Goal: Task Accomplishment & Management: Manage account settings

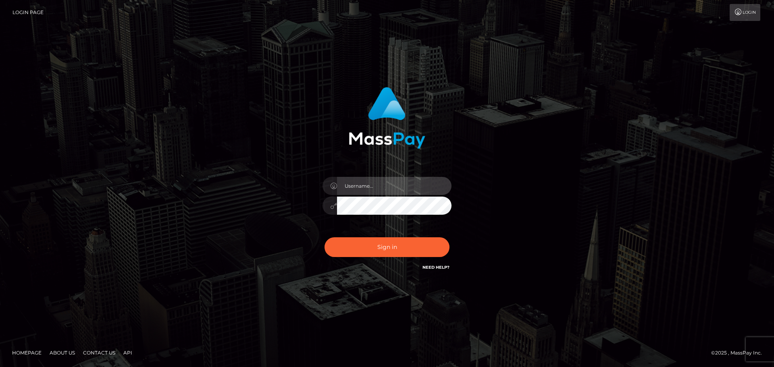
click at [363, 184] on input "text" at bounding box center [394, 186] width 115 height 18
type input "[EMAIL_ADDRESS][DOMAIN_NAME]"
click at [325, 238] on button "Sign in" at bounding box center [387, 248] width 125 height 20
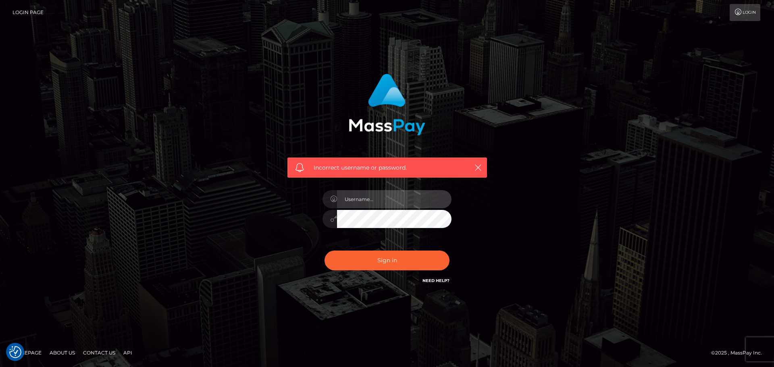
drag, startPoint x: 363, startPoint y: 200, endPoint x: 370, endPoint y: 202, distance: 7.0
click at [363, 200] on input "text" at bounding box center [394, 199] width 115 height 18
type input "[EMAIL_ADDRESS][DOMAIN_NAME]"
click at [313, 212] on div "Incorrect username or password. astrid.esg@gmail.com" at bounding box center [388, 180] width 212 height 224
click at [325, 251] on button "Sign in" at bounding box center [387, 261] width 125 height 20
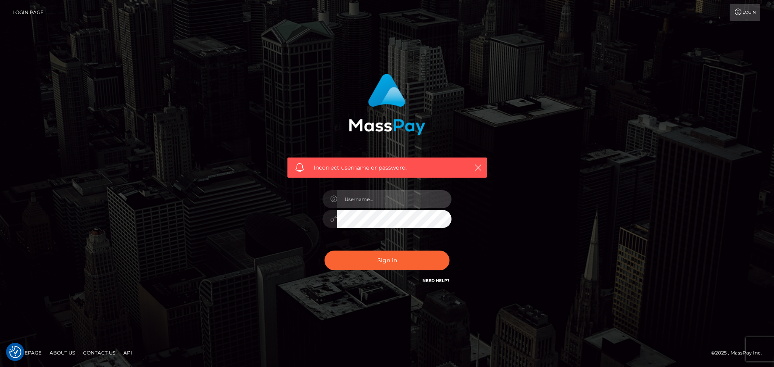
click at [378, 197] on input "text" at bounding box center [394, 199] width 115 height 18
type input "[EMAIL_ADDRESS][DOMAIN_NAME]"
click at [443, 283] on link "Need Help?" at bounding box center [436, 280] width 27 height 5
click at [440, 278] on link "Need Help?" at bounding box center [436, 280] width 27 height 5
click at [438, 279] on link "Need Help?" at bounding box center [436, 280] width 27 height 5
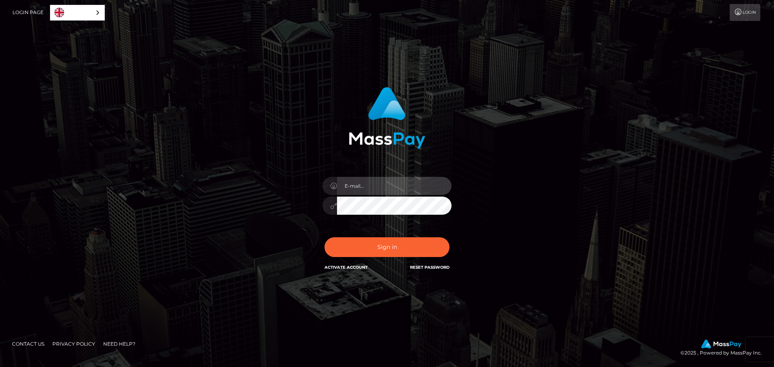
click at [366, 180] on input "email" at bounding box center [394, 186] width 115 height 18
type input "[EMAIL_ADDRESS][DOMAIN_NAME]"
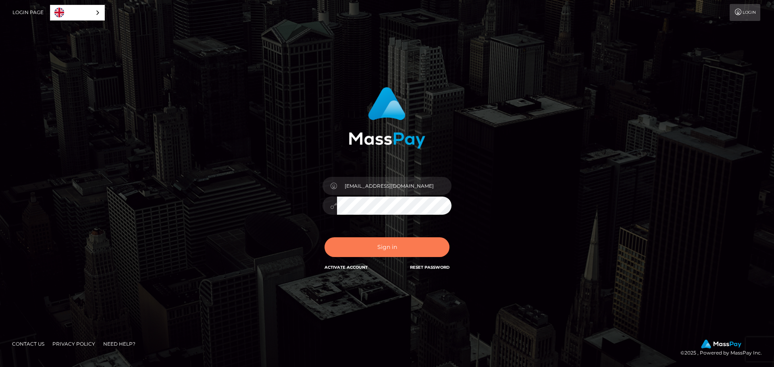
click at [390, 247] on button "Sign in" at bounding box center [387, 248] width 125 height 20
